Goal: Find specific fact: Find specific fact

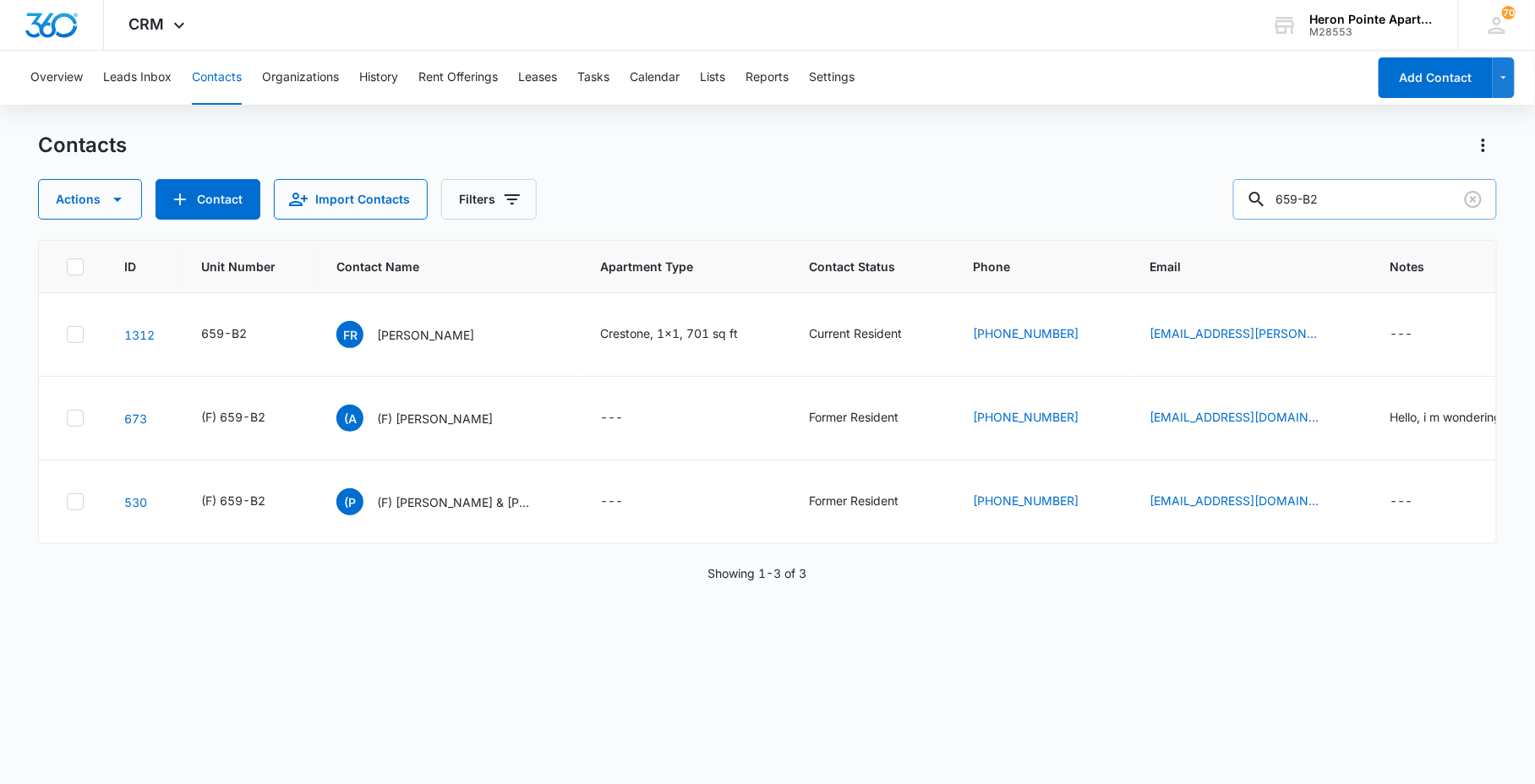
click at [1394, 218] on input "659-B2" at bounding box center [1365, 199] width 264 height 41
drag, startPoint x: 1353, startPoint y: 207, endPoint x: 564, endPoint y: 90, distance: 797.6
click at [1062, 197] on div "Actions Contact Import Contacts Filters 659-B2" at bounding box center [767, 199] width 1458 height 41
type input "2013"
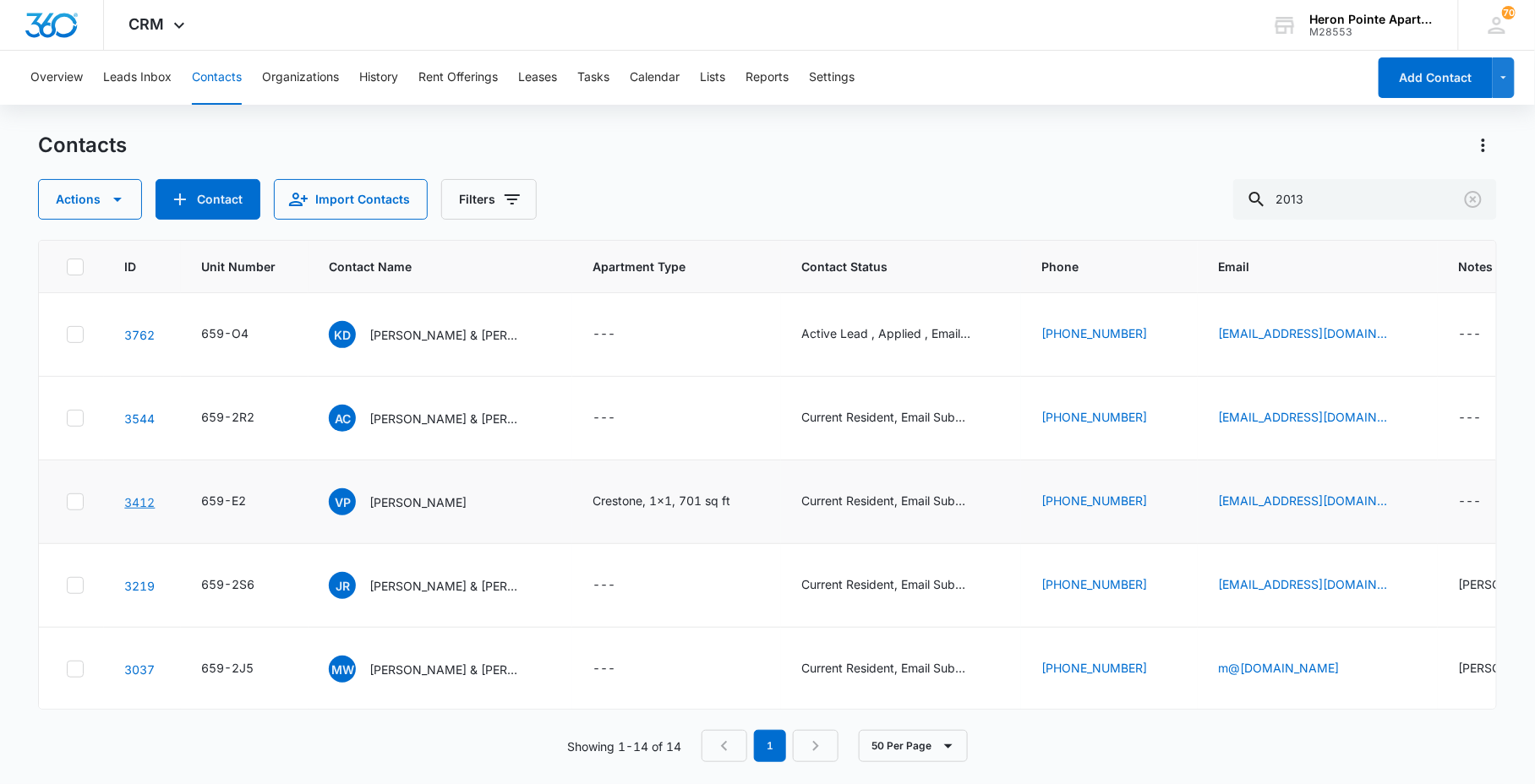
click at [131, 501] on link "3412" at bounding box center [139, 502] width 31 height 14
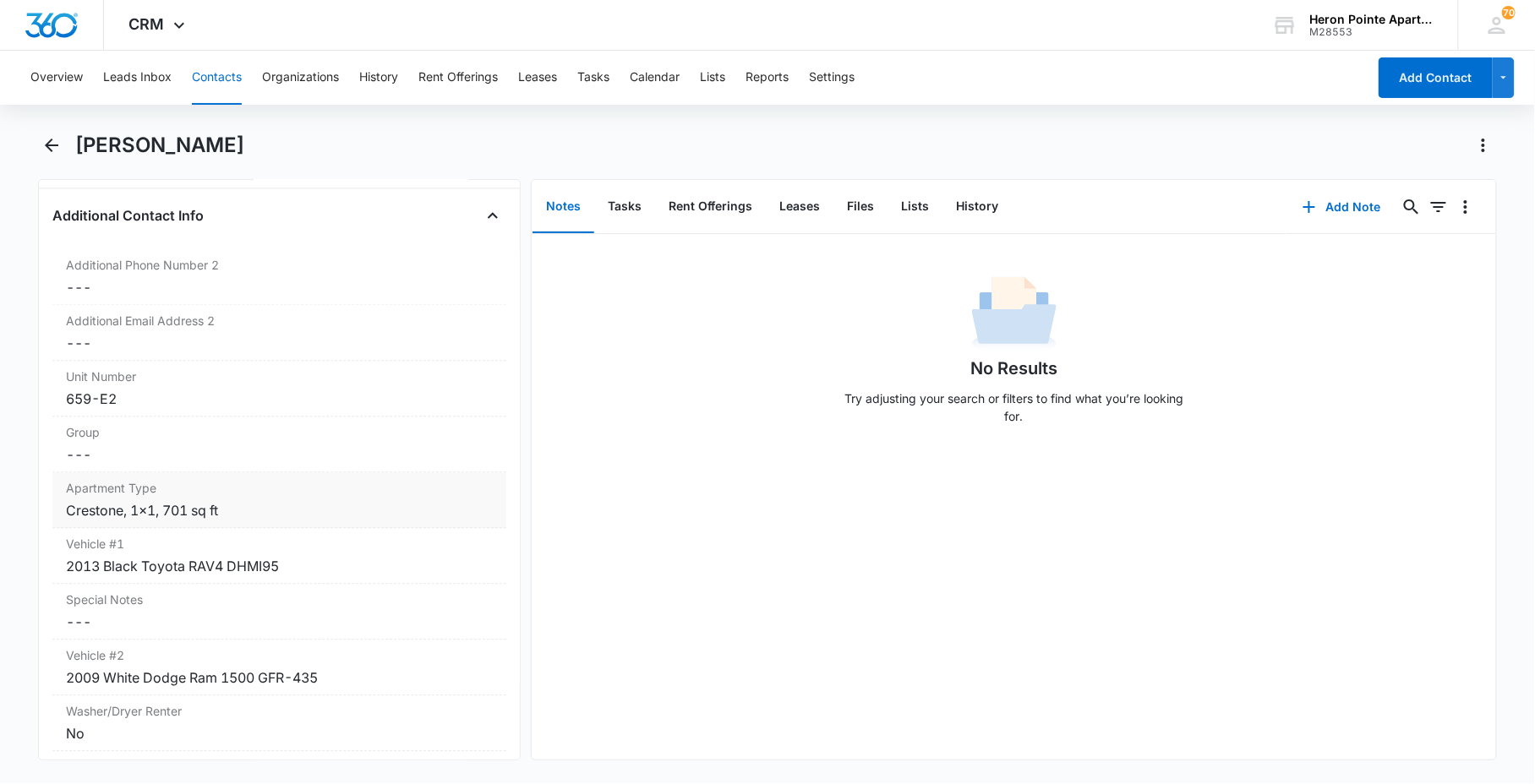
scroll to position [1407, 0]
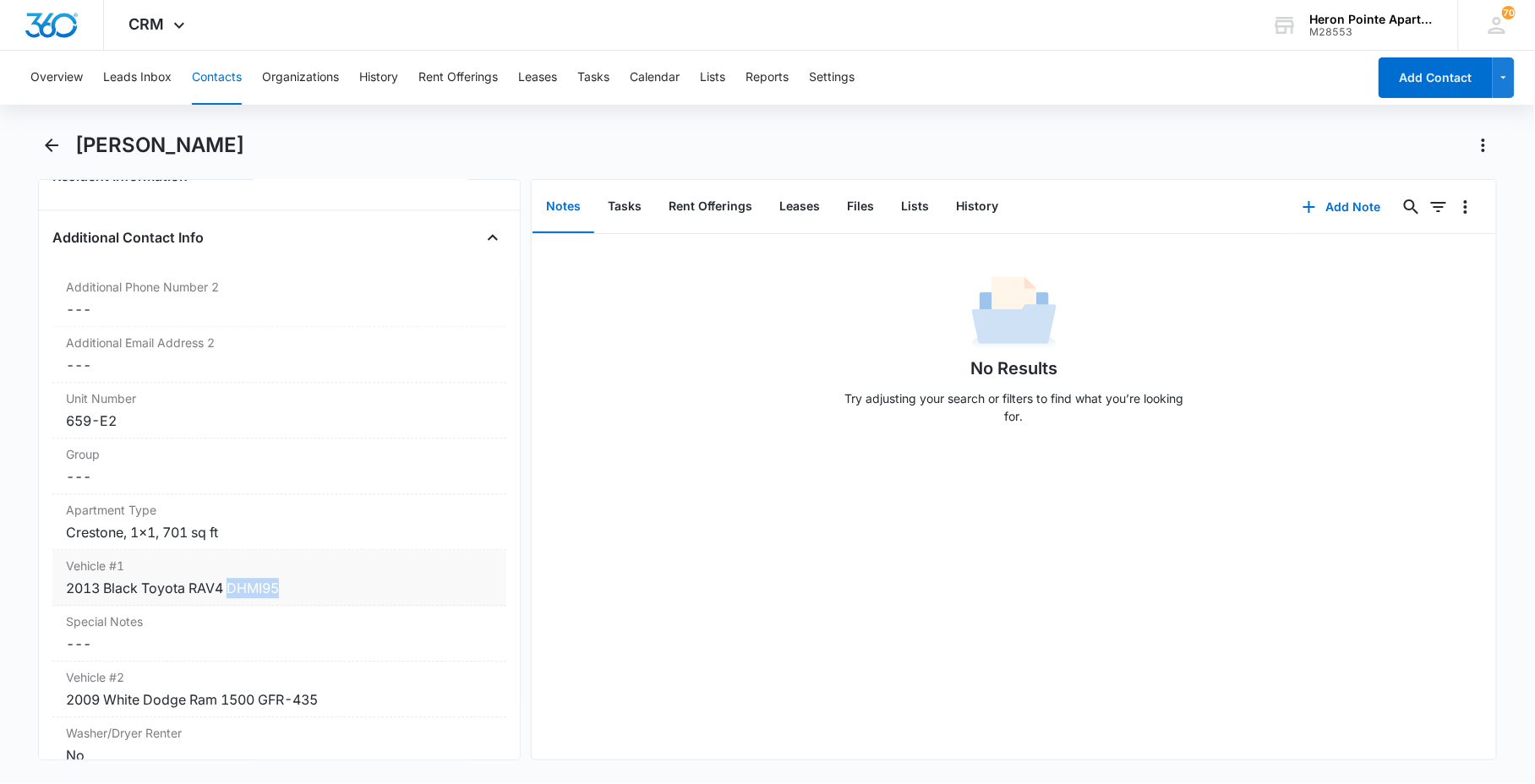
drag, startPoint x: 292, startPoint y: 592, endPoint x: 233, endPoint y: 597, distance: 59.2
click at [233, 597] on div "2013 Black Toyota RAV4 DHMI95" at bounding box center [279, 588] width 427 height 20
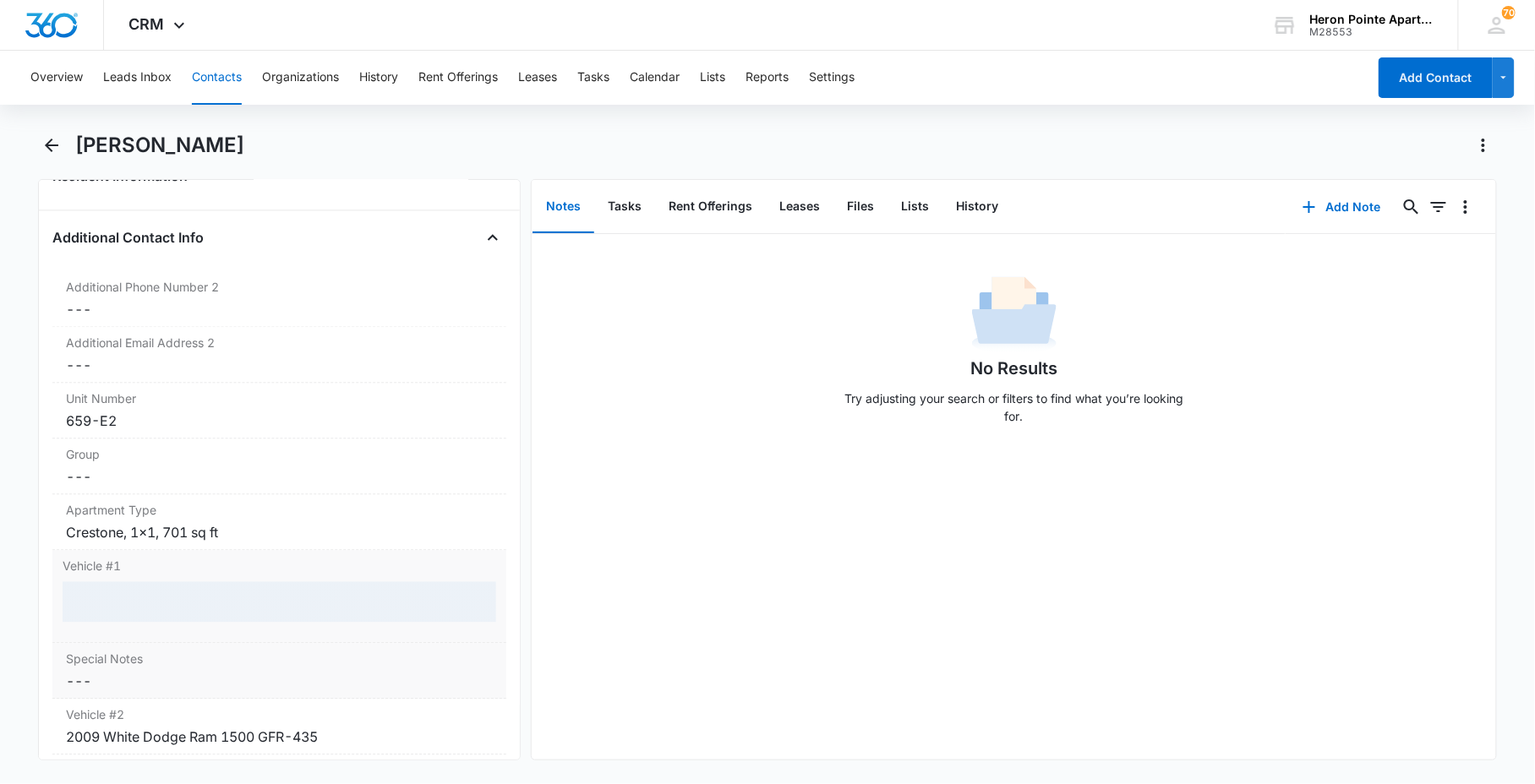
copy div "DHMI95"
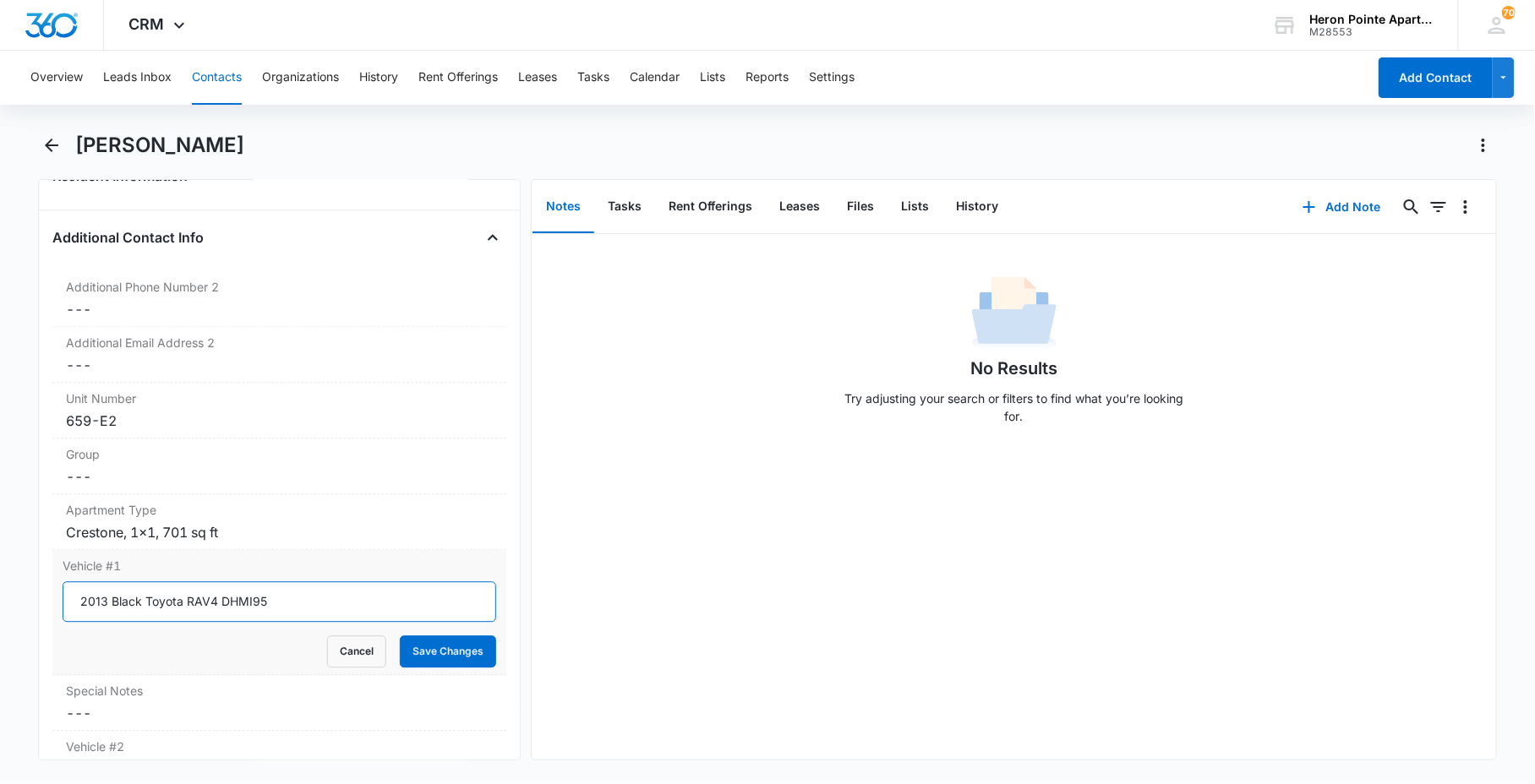
click at [221, 606] on input "2013 Black Toyota RAV4 DHMI95" at bounding box center [278, 602] width 433 height 41
click at [218, 606] on input "2013 Black Toyota RAV4 DHMI95" at bounding box center [278, 602] width 433 height 41
drag, startPoint x: 221, startPoint y: 605, endPoint x: 292, endPoint y: 603, distance: 71.0
click at [290, 601] on input "2013 Black Toyota RAV4 DHMI95" at bounding box center [278, 602] width 433 height 41
drag, startPoint x: 333, startPoint y: 652, endPoint x: 169, endPoint y: 407, distance: 294.8
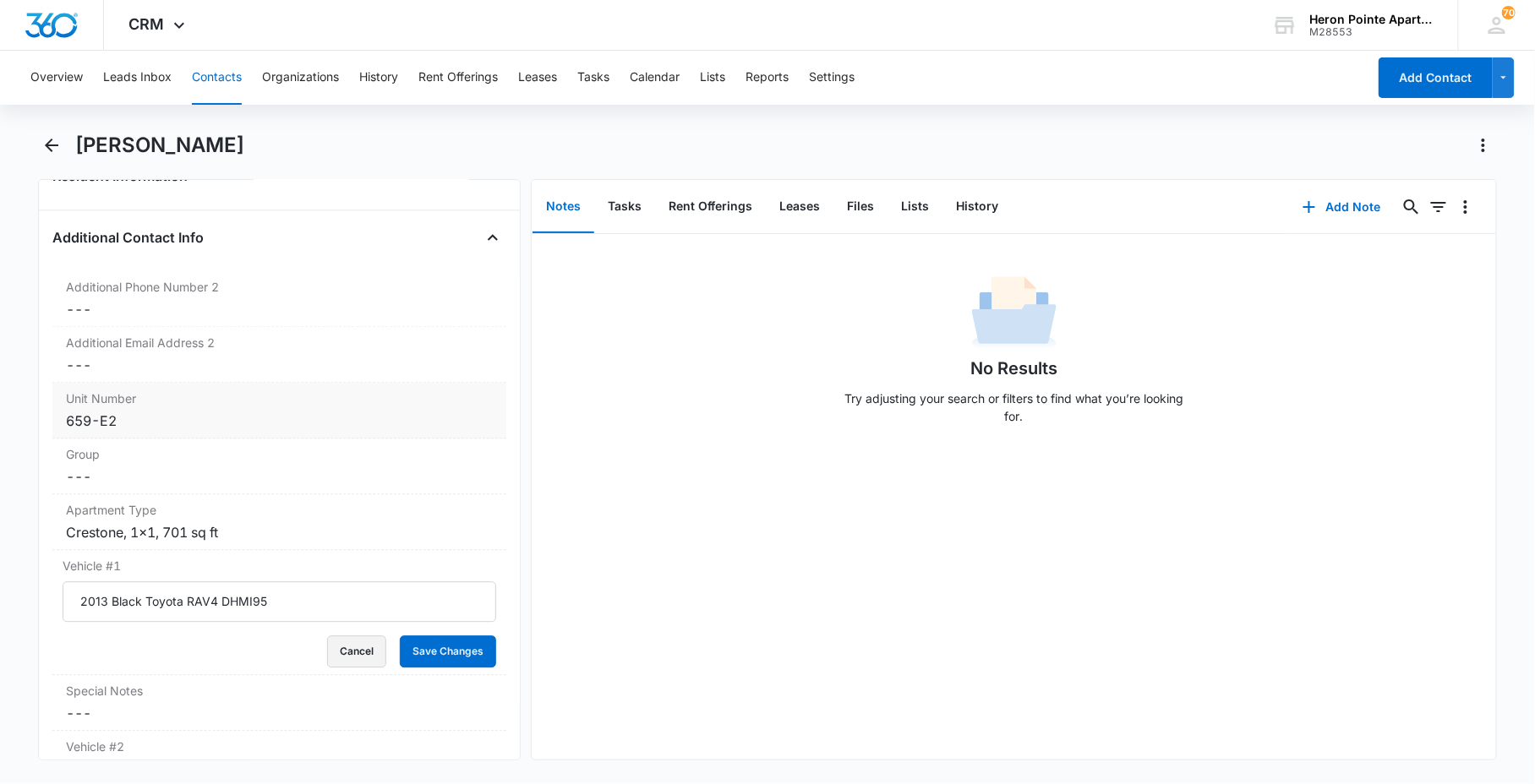
click at [333, 652] on button "Cancel" at bounding box center [357, 651] width 60 height 32
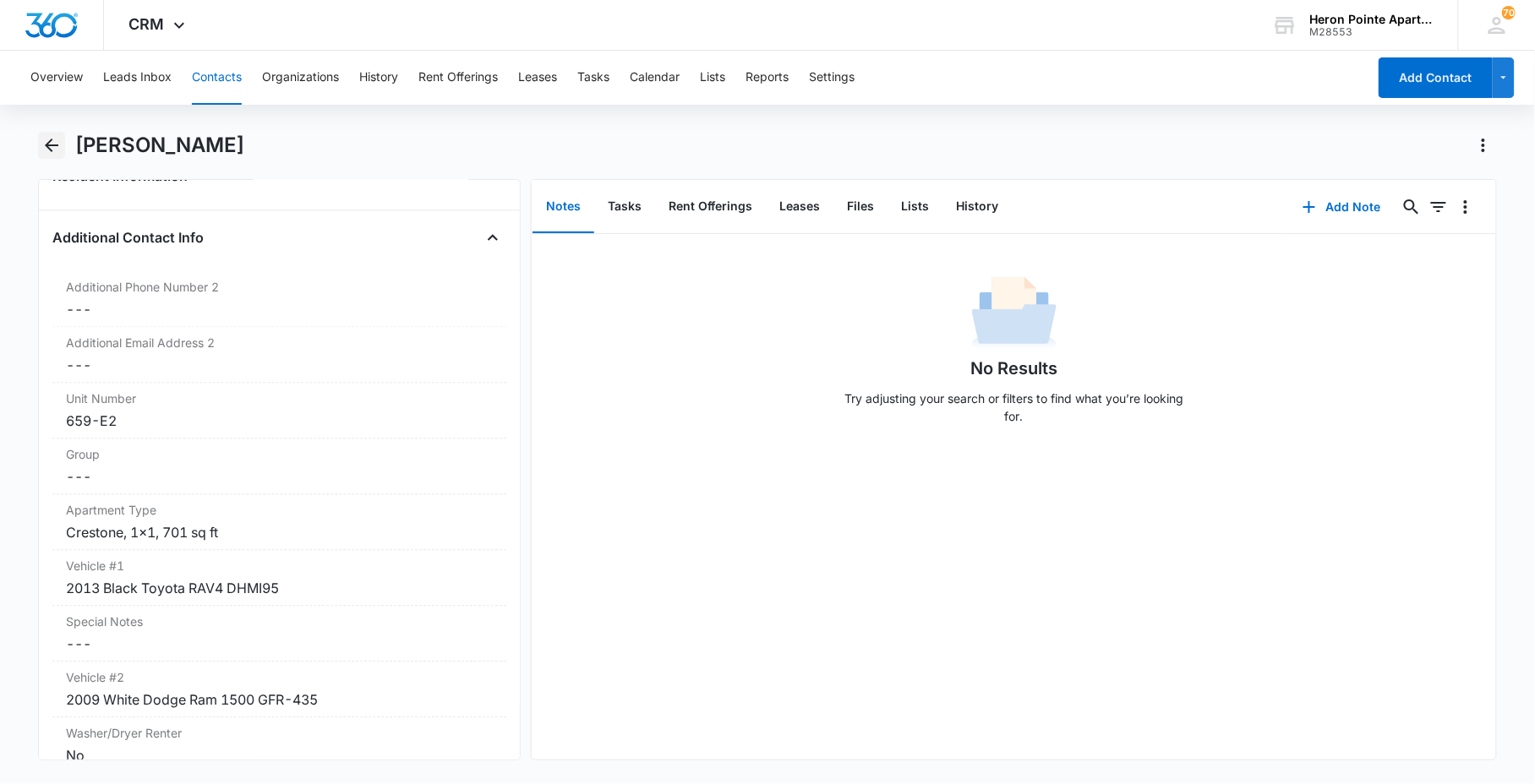
click at [54, 142] on icon "Back" at bounding box center [51, 145] width 20 height 20
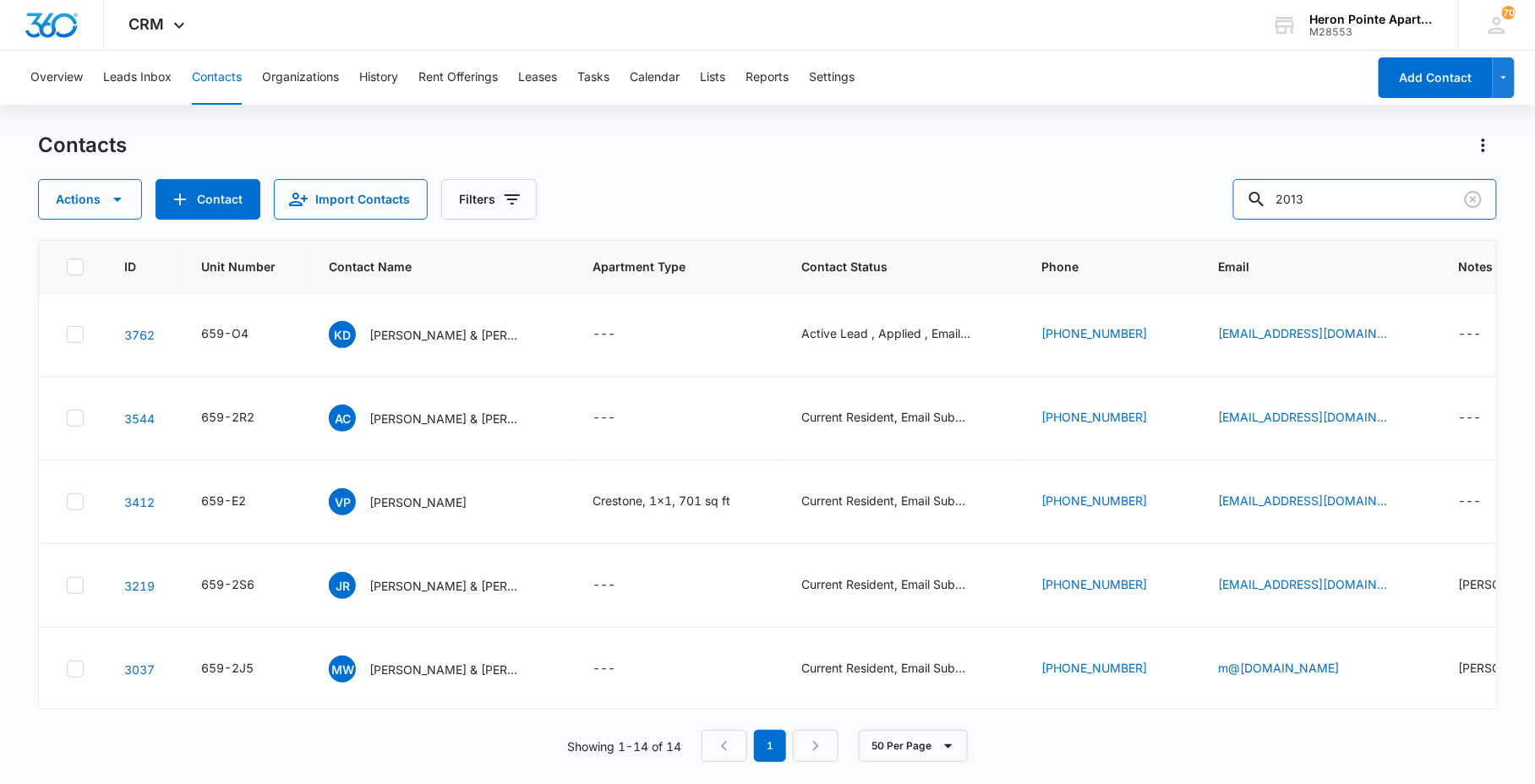
drag, startPoint x: 1366, startPoint y: 201, endPoint x: 1024, endPoint y: 222, distance: 342.6
click at [1077, 218] on div "Actions Contact Import Contacts Filters 2013" at bounding box center [767, 199] width 1458 height 41
paste input "DHMI95"
type input "DHMI95"
